Goal: Obtain resource: Obtain resource

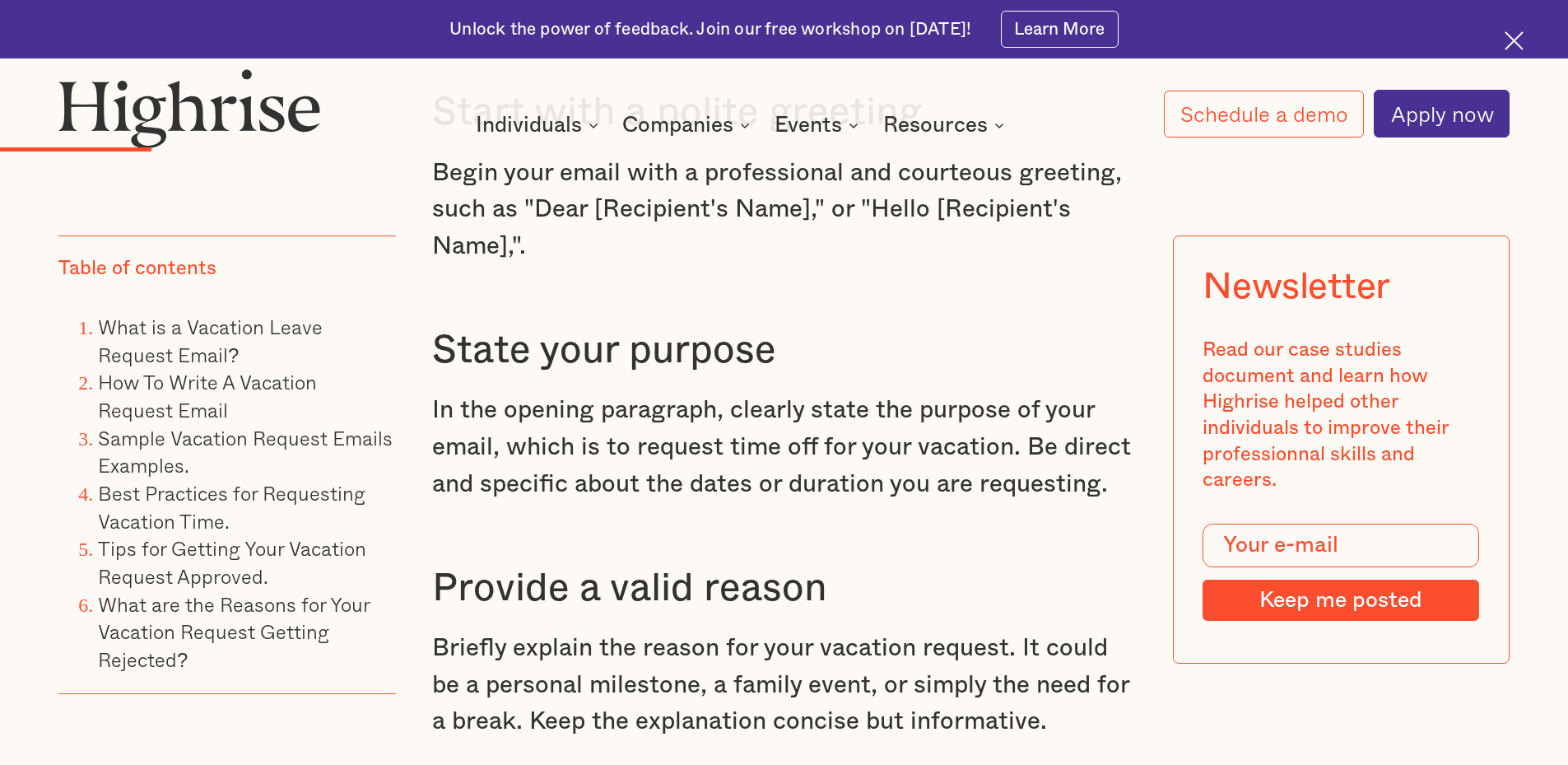
scroll to position [3128, 0]
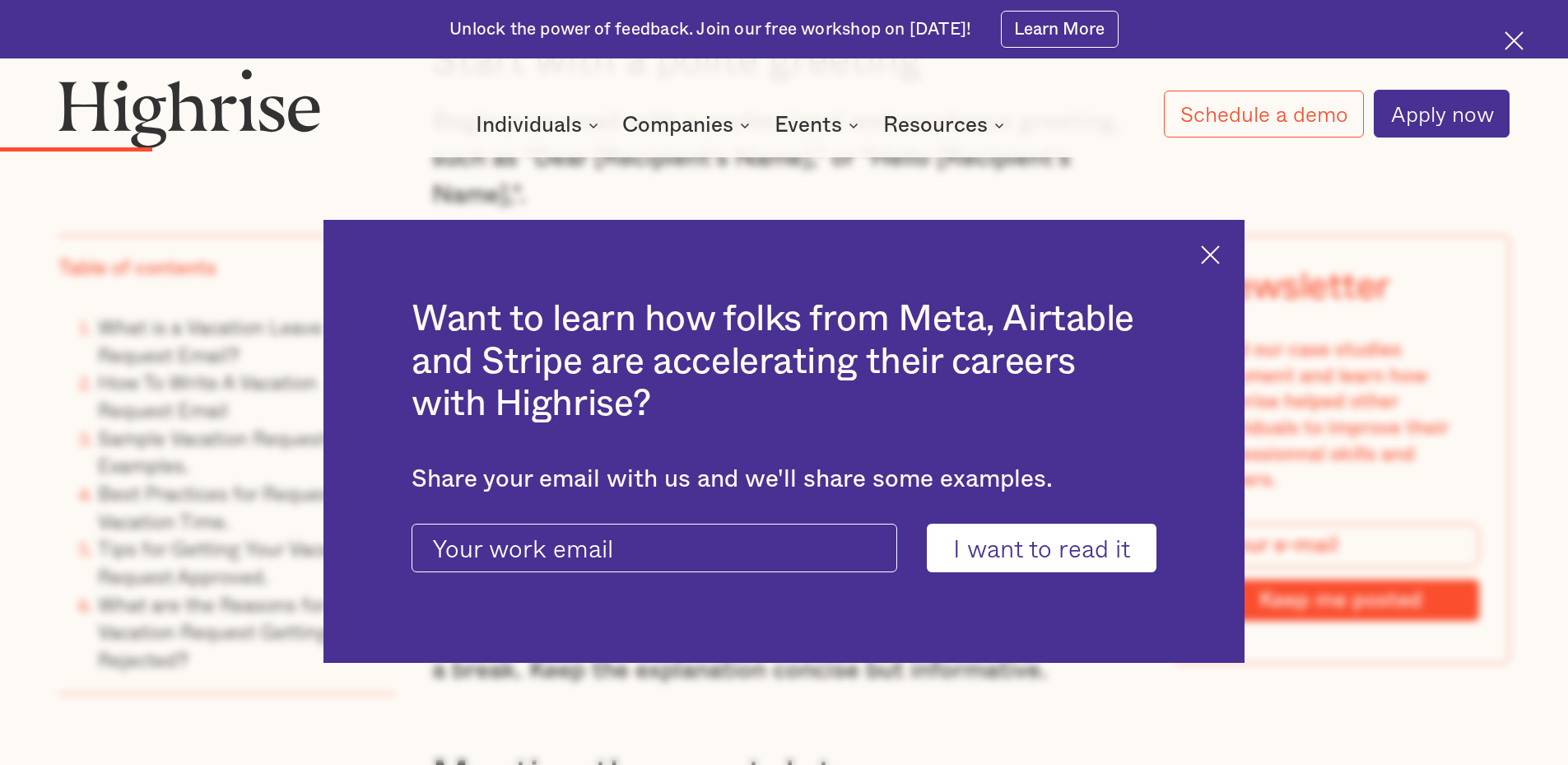
click at [1220, 256] on img at bounding box center [1211, 255] width 19 height 19
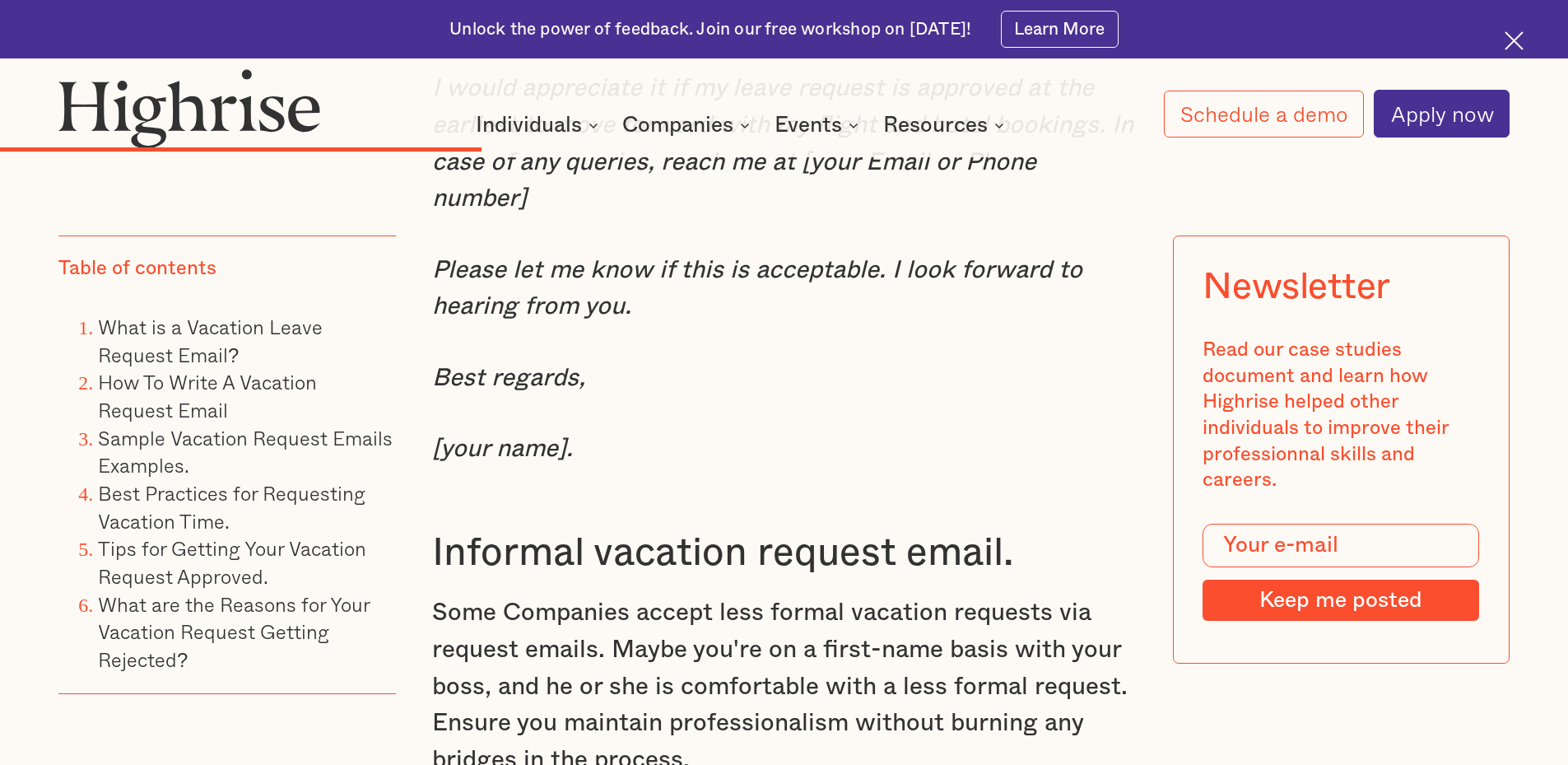
scroll to position [6832, 0]
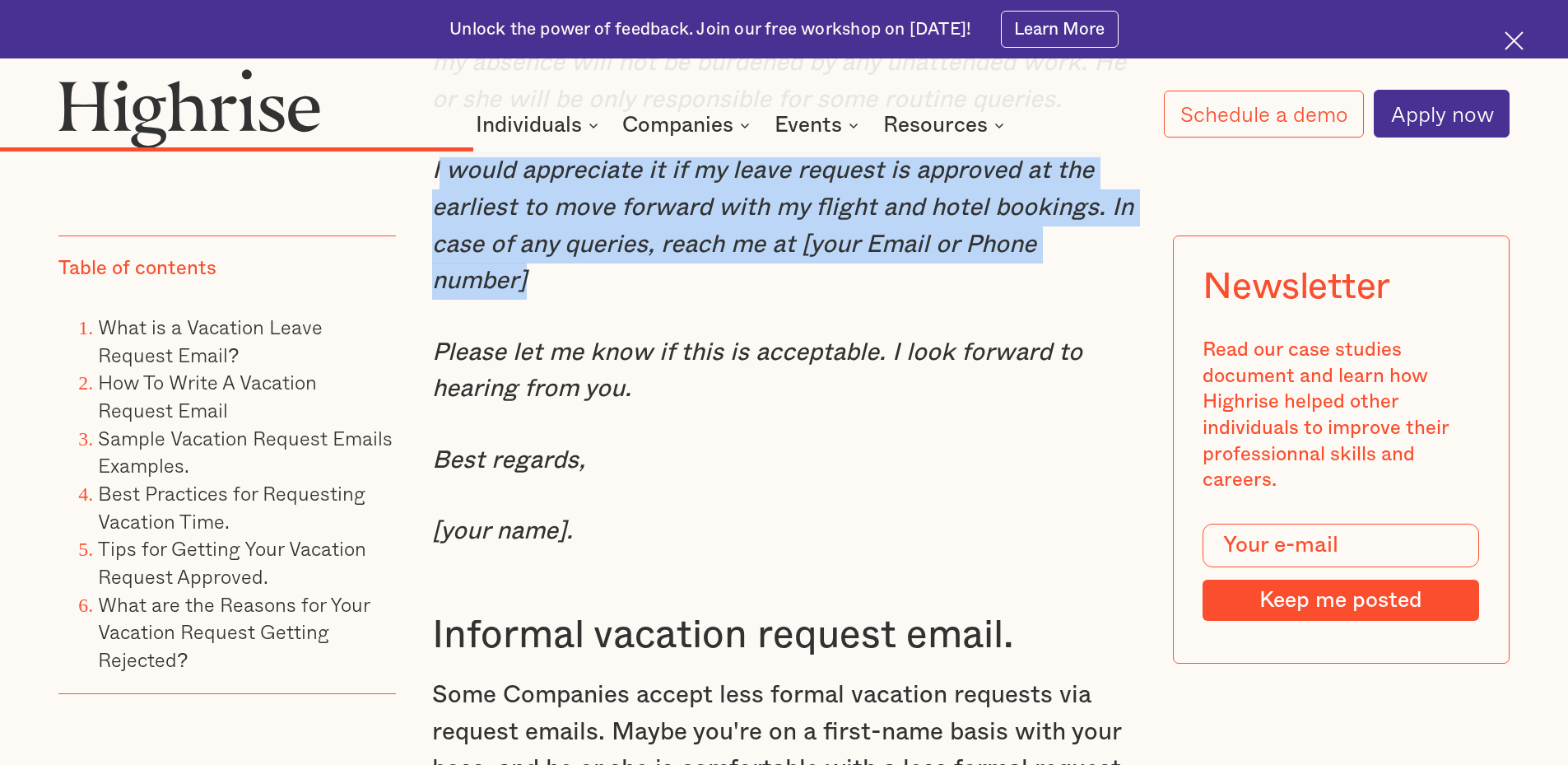
drag, startPoint x: 439, startPoint y: 214, endPoint x: 1143, endPoint y: 279, distance: 707.0
click at [442, 222] on em "I would appreciate it if my leave request is approved at the earliest to move f…" at bounding box center [783, 226] width 701 height 135
drag, startPoint x: 431, startPoint y: 218, endPoint x: 1149, endPoint y: 295, distance: 722.1
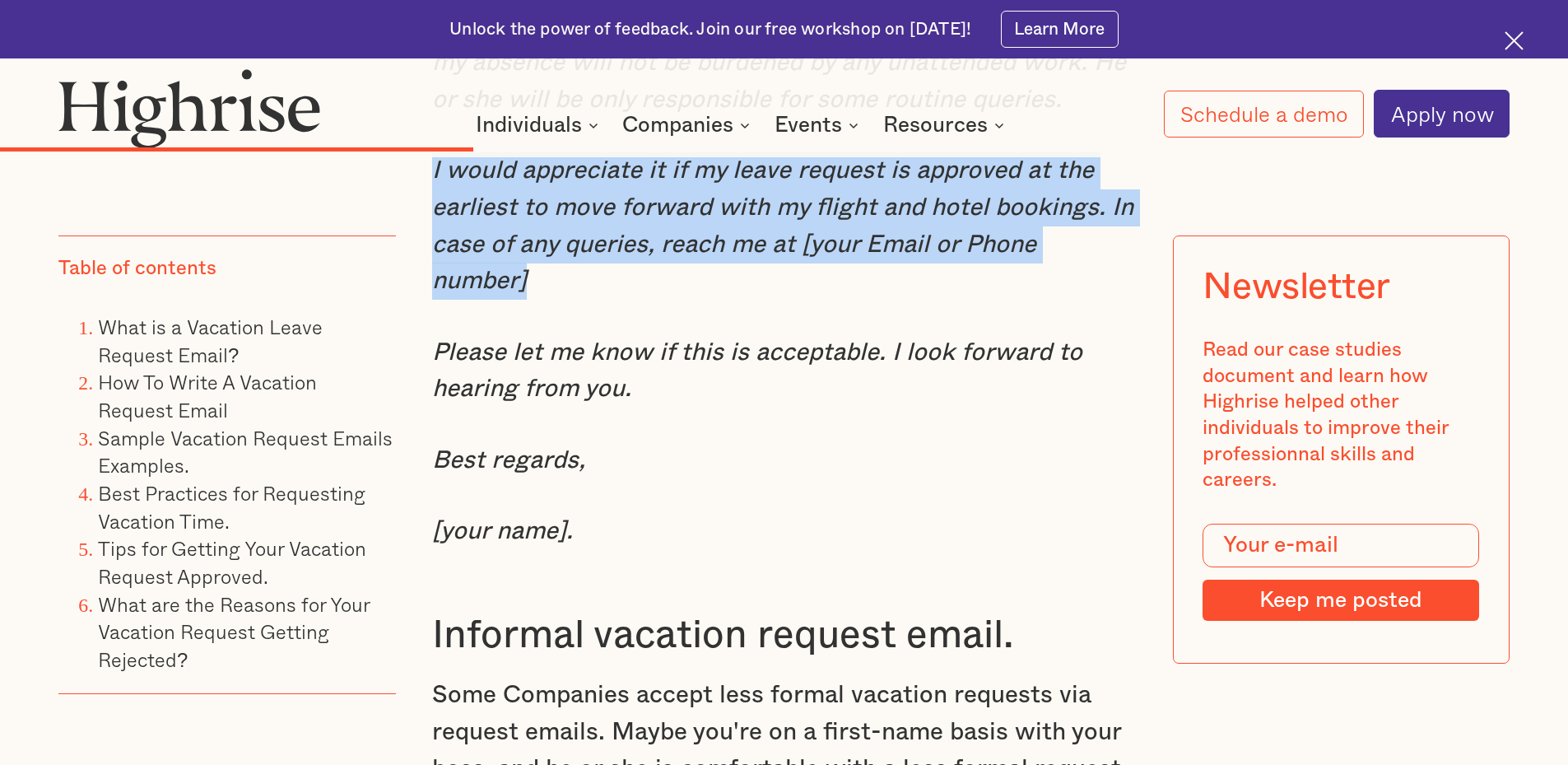
copy em "I would appreciate it if my leave request is approved at the earliest to move f…"
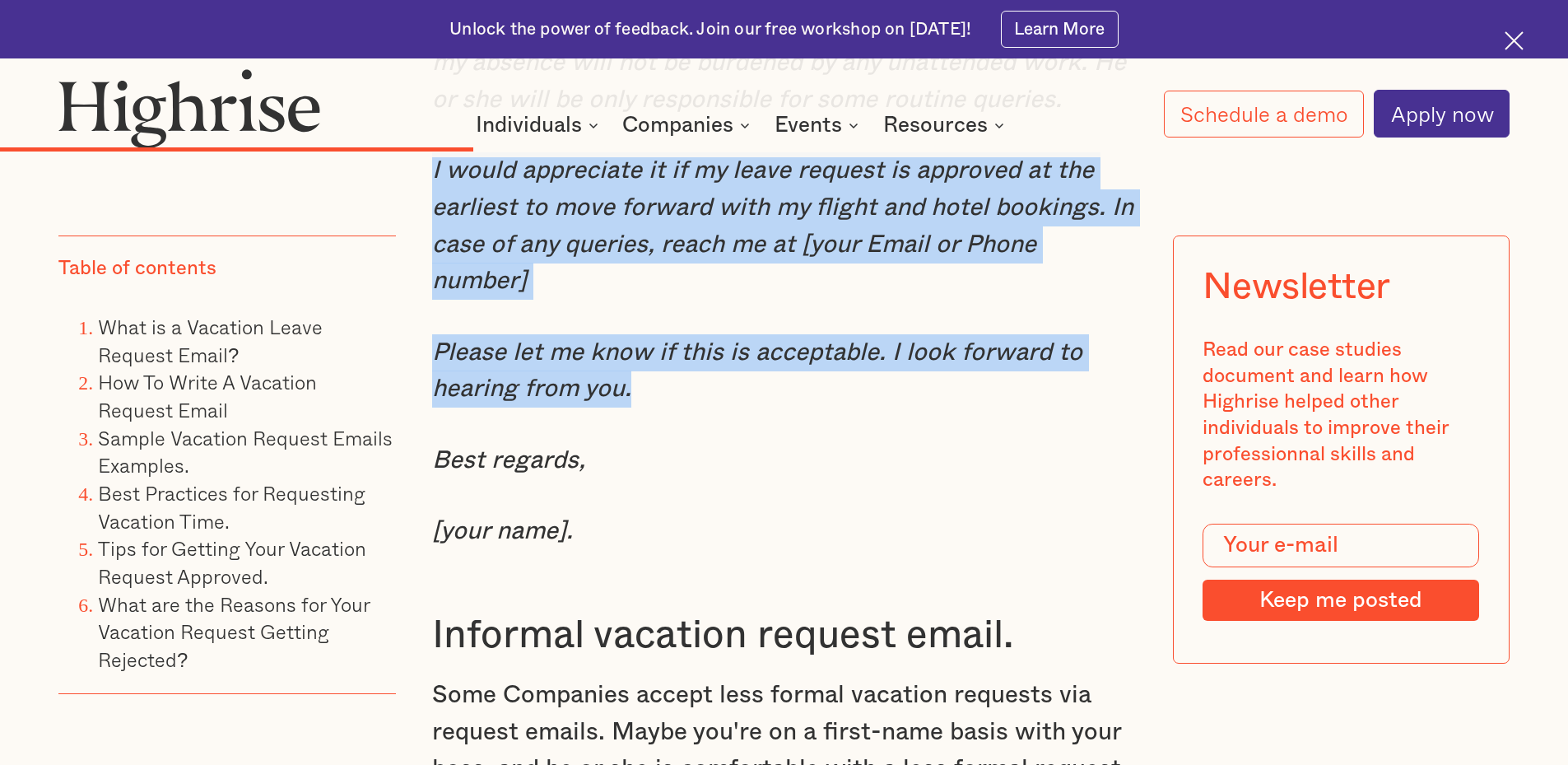
click at [653, 403] on p "Please let me know if this is acceptable. I look forward to hearing from you." at bounding box center [785, 370] width 705 height 73
click at [619, 475] on p "Best regards," at bounding box center [785, 460] width 705 height 38
copy div "I would appreciate it if my leave request is approved at the earliest to move f…"
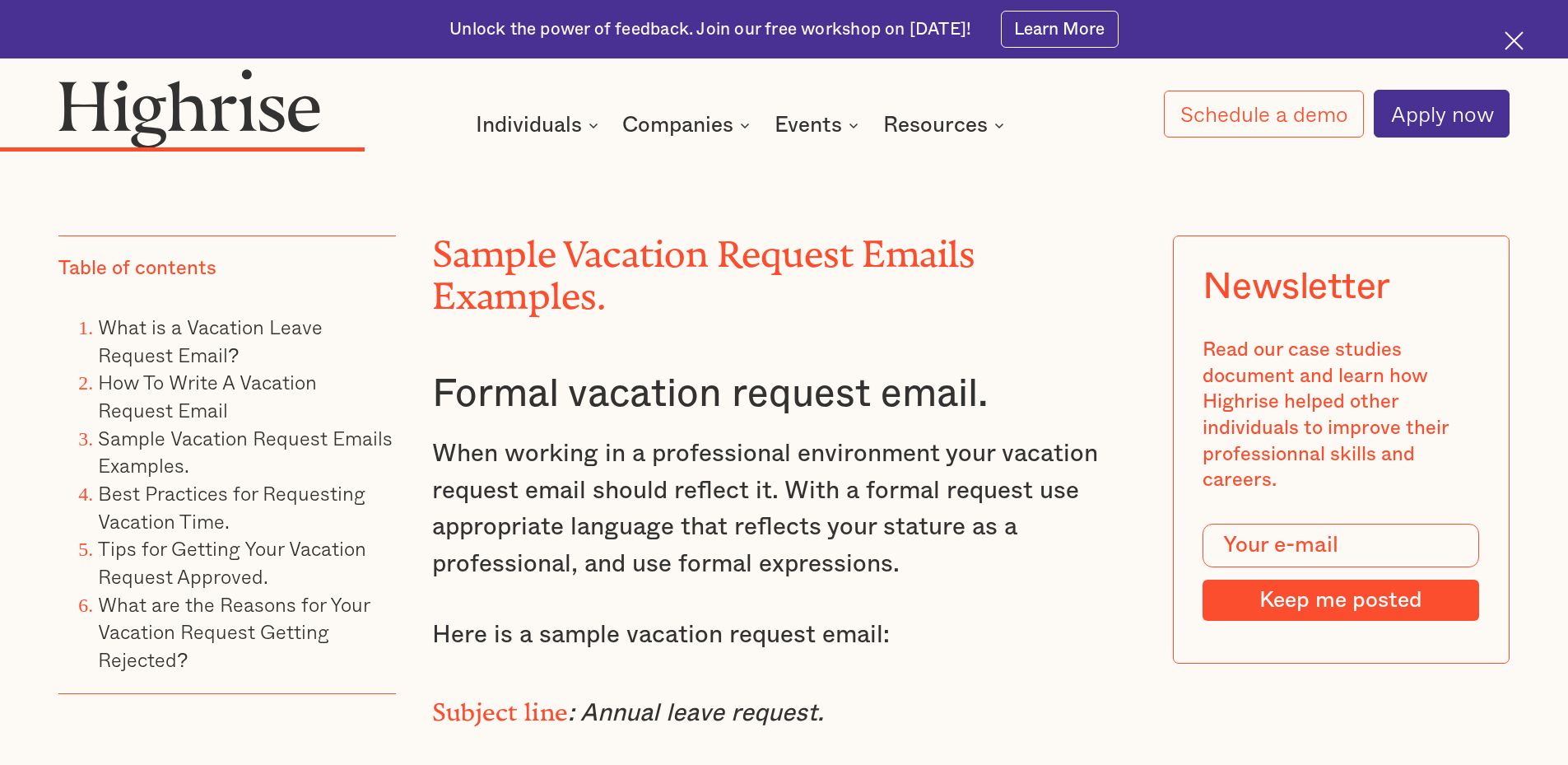
scroll to position [5843, 0]
